Goal: Transaction & Acquisition: Purchase product/service

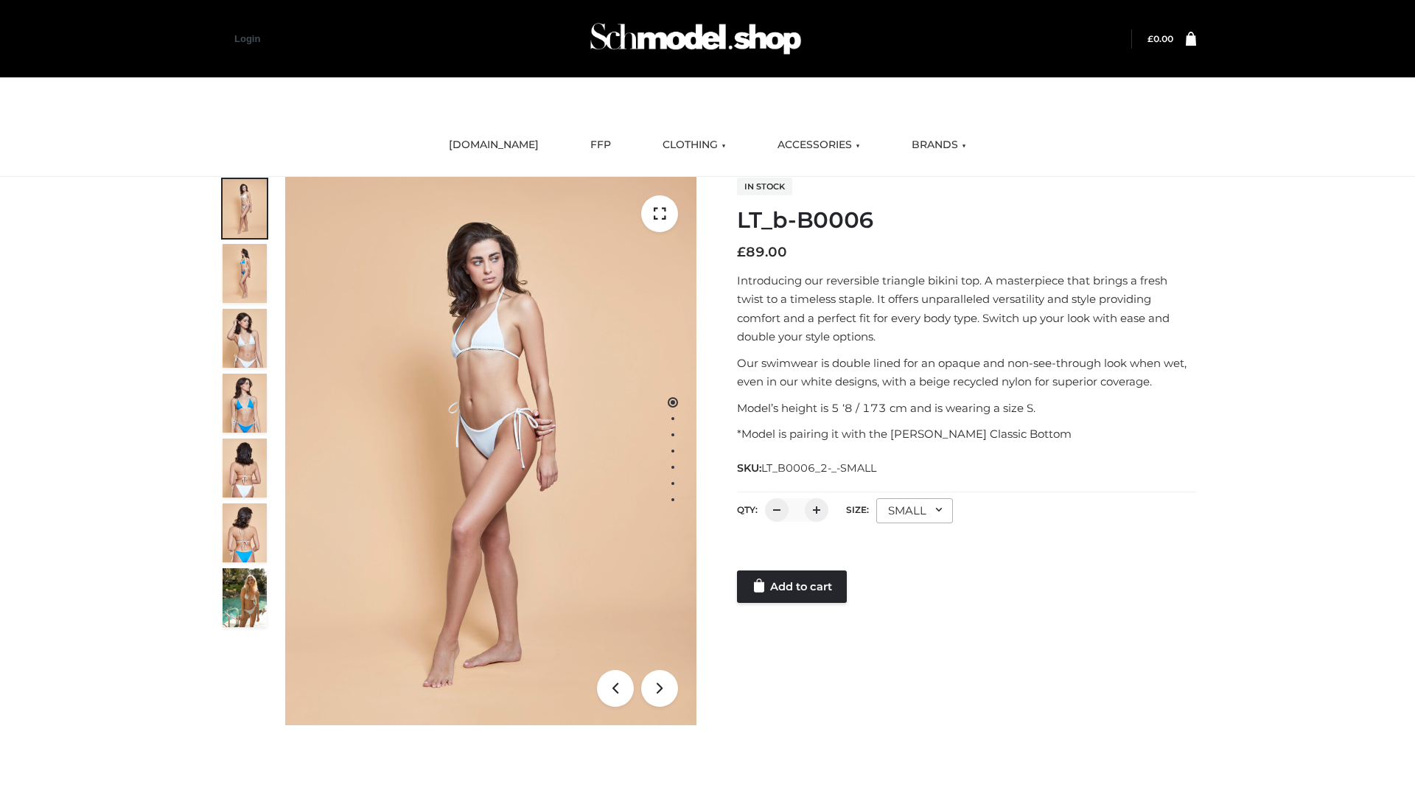
click at [793, 587] on link "Add to cart" at bounding box center [792, 586] width 110 height 32
click at [793, 573] on link "Add to cart" at bounding box center [792, 557] width 110 height 32
click at [793, 587] on link "Add to cart" at bounding box center [792, 586] width 110 height 32
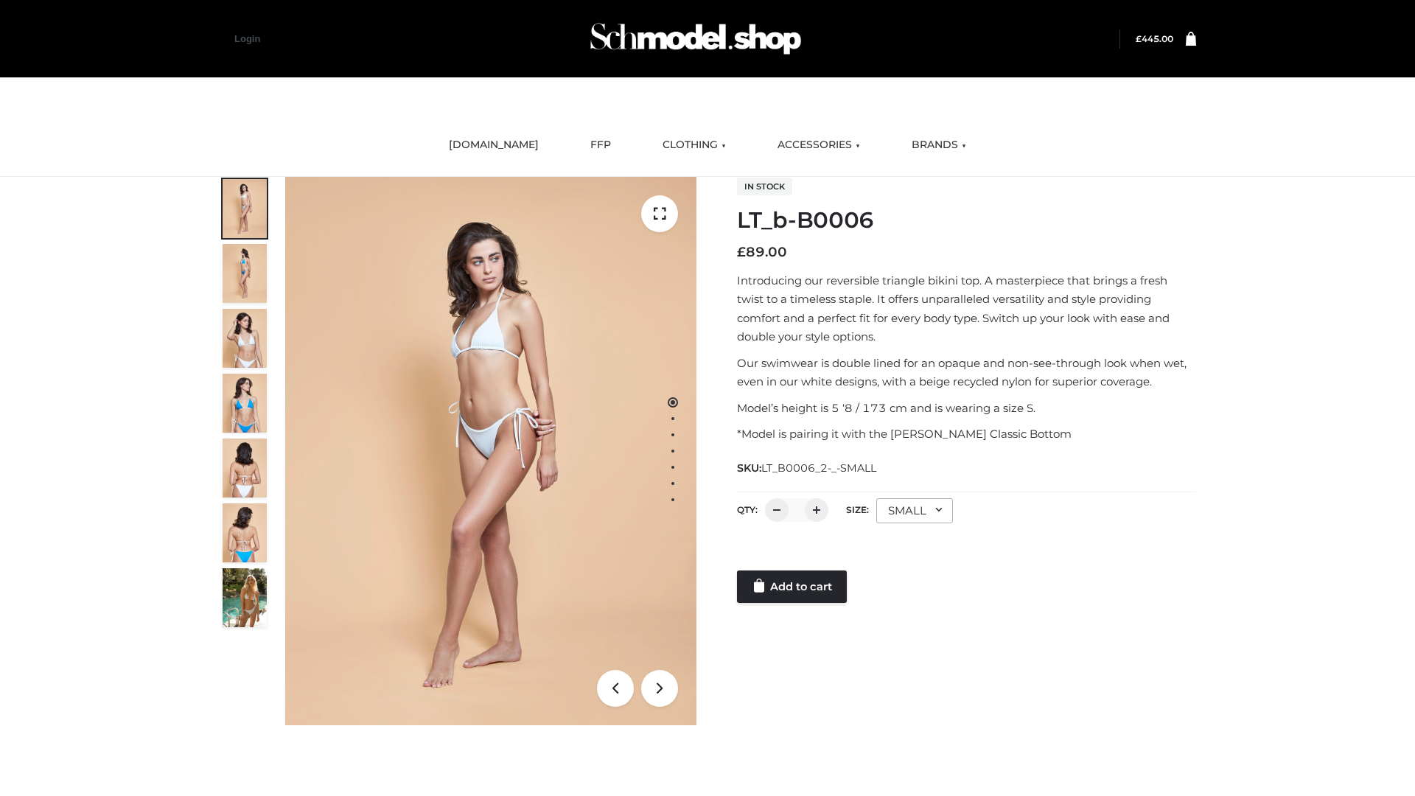
click at [793, 587] on link "Add to cart" at bounding box center [792, 586] width 110 height 32
